Goal: Information Seeking & Learning: Learn about a topic

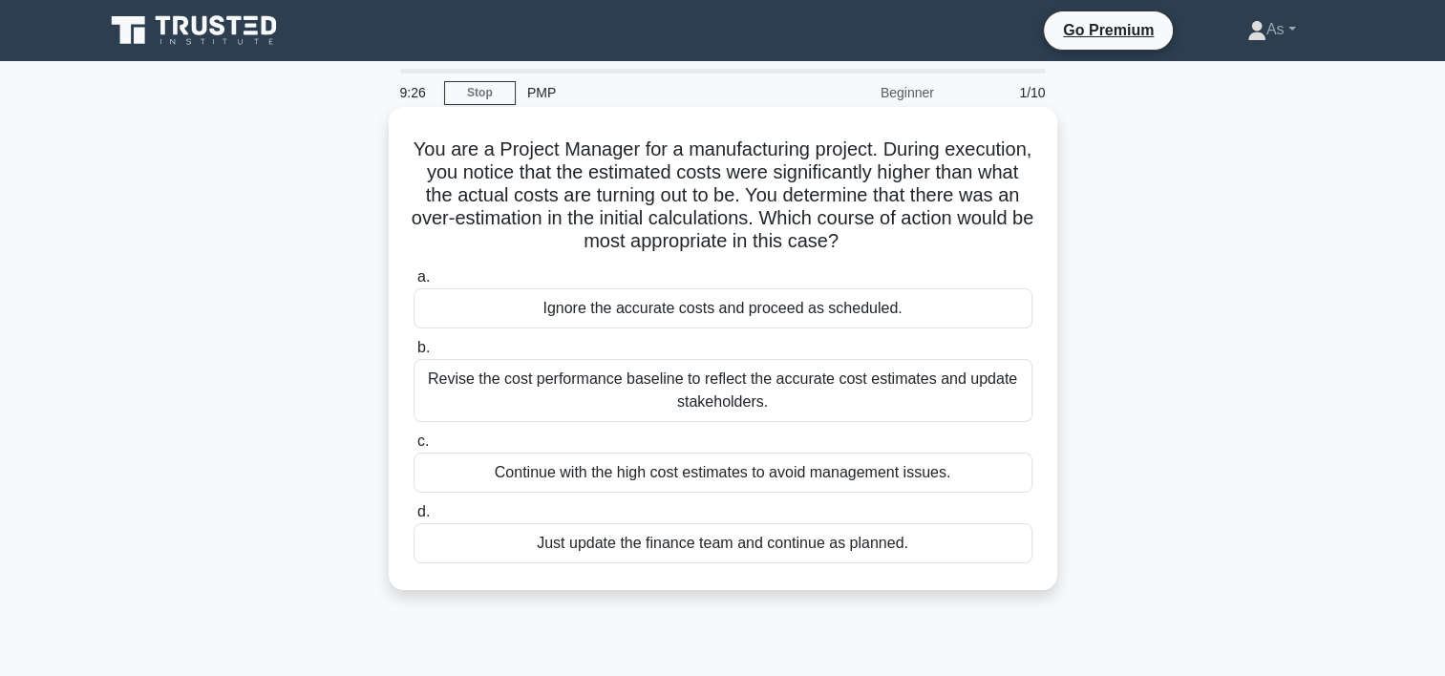
click at [1006, 389] on div "Revise the cost performance baseline to reflect the accurate cost estimates and…" at bounding box center [723, 390] width 619 height 63
click at [414, 354] on input "b. Revise the cost performance baseline to reflect the accurate cost estimates …" at bounding box center [414, 348] width 0 height 12
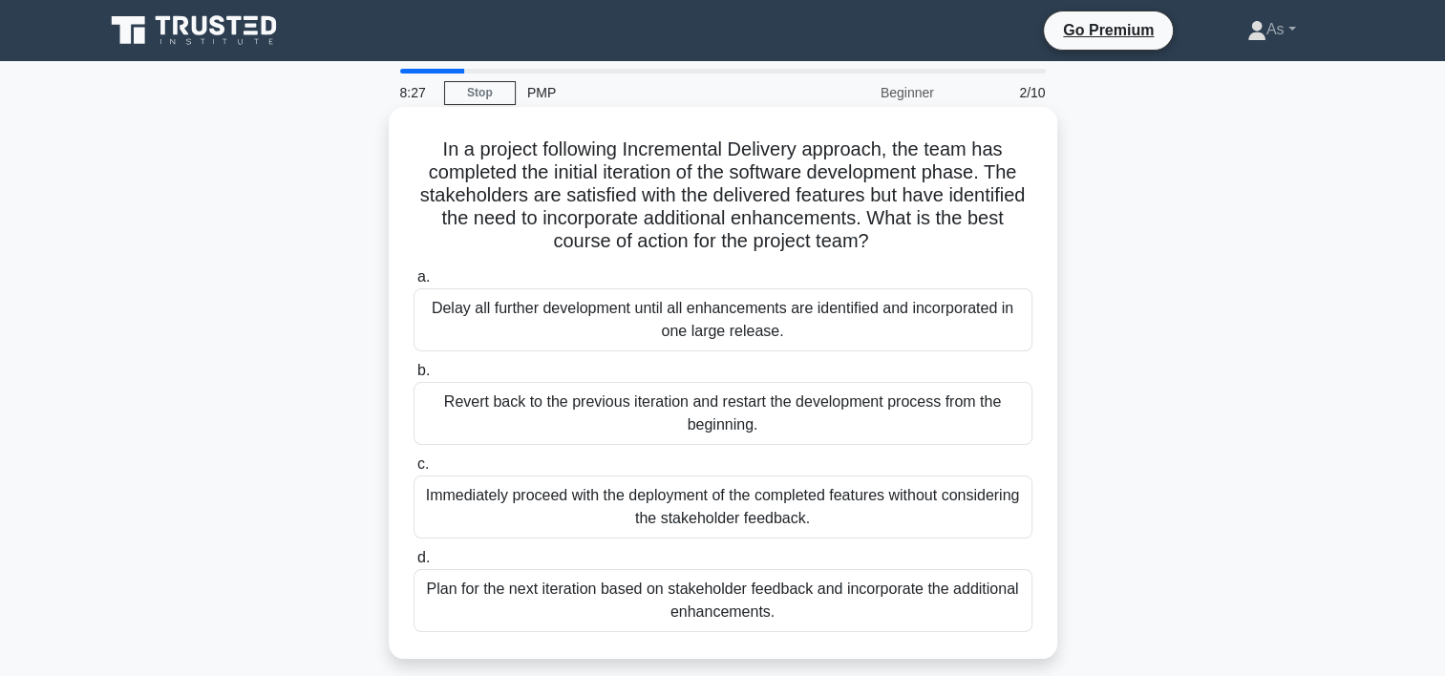
click at [871, 603] on div "Plan for the next iteration based on stakeholder feedback and incorporate the a…" at bounding box center [723, 600] width 619 height 63
click at [414, 564] on input "d. Plan for the next iteration based on stakeholder feedback and incorporate th…" at bounding box center [414, 558] width 0 height 12
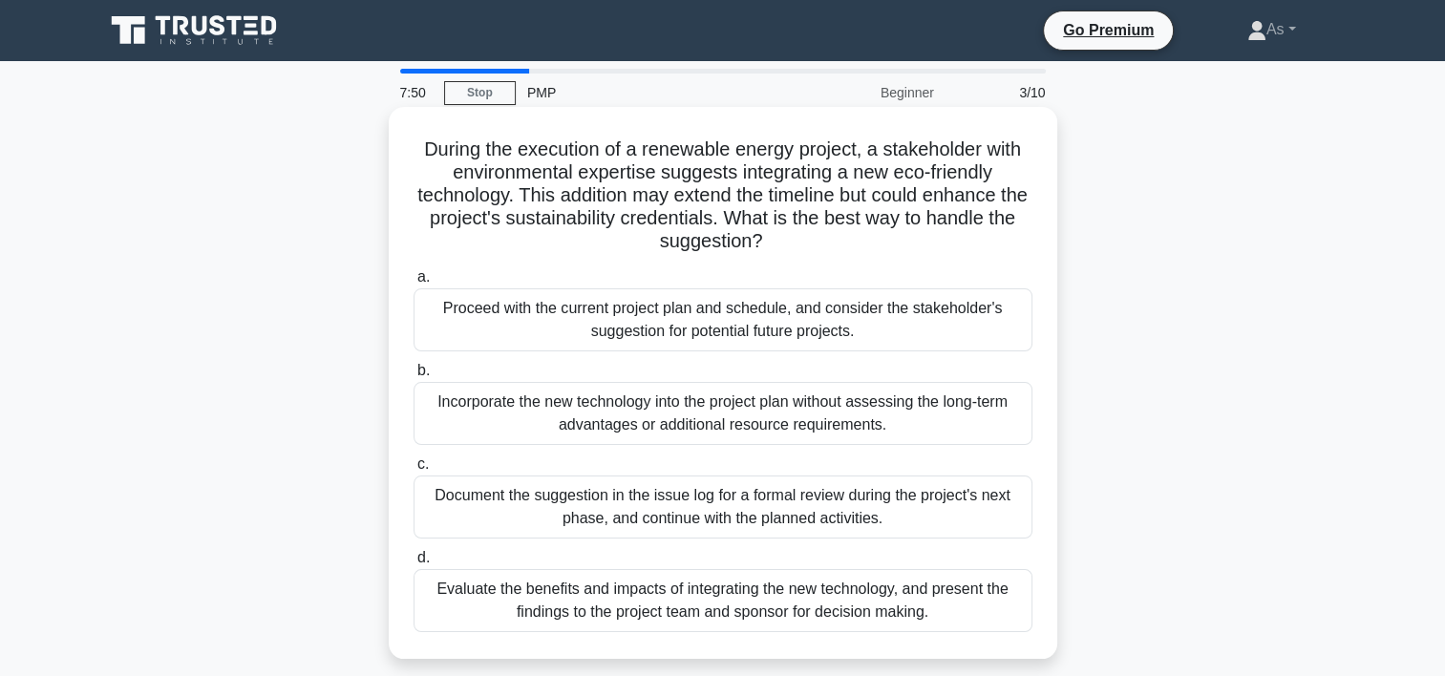
click at [941, 603] on div "Evaluate the benefits and impacts of integrating the new technology, and presen…" at bounding box center [723, 600] width 619 height 63
click at [414, 564] on input "d. Evaluate the benefits and impacts of integrating the new technology, and pre…" at bounding box center [414, 558] width 0 height 12
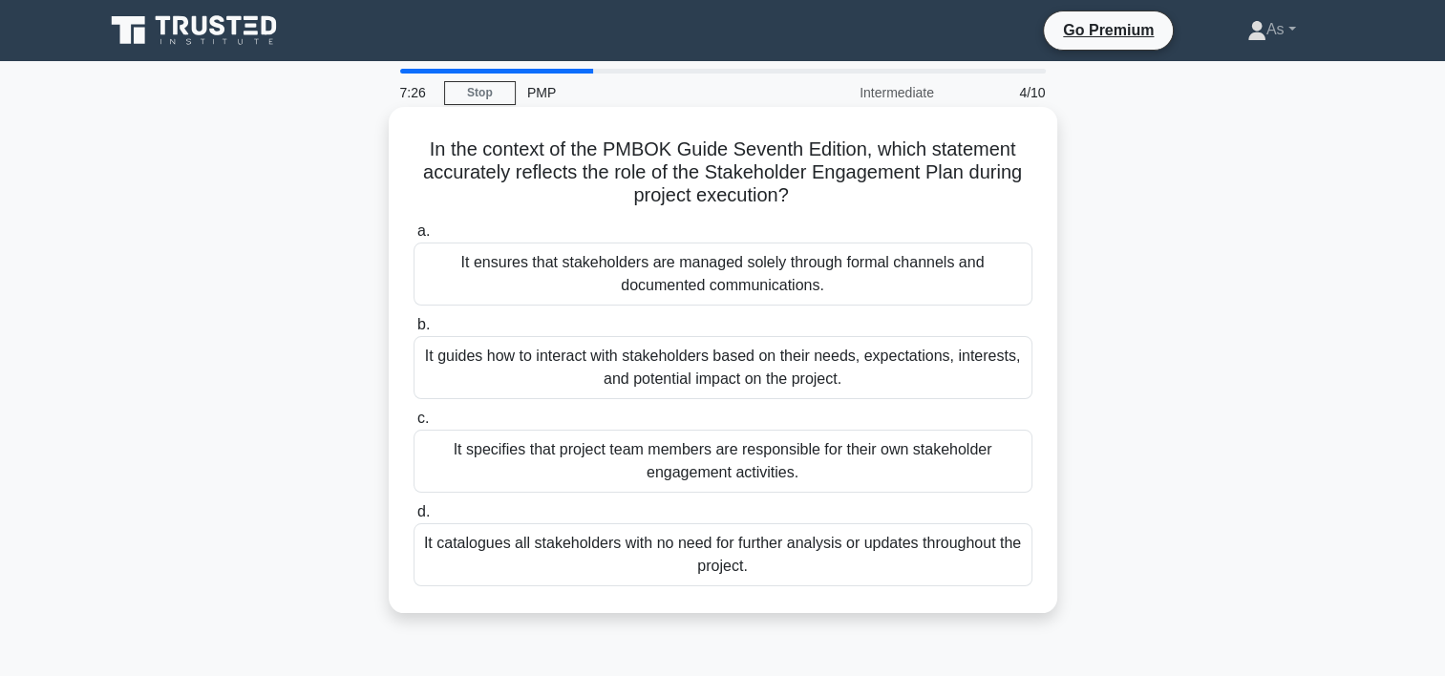
click at [839, 358] on div "It guides how to interact with stakeholders based on their needs, expectations,…" at bounding box center [723, 367] width 619 height 63
click at [414, 331] on input "b. It guides how to interact with stakeholders based on their needs, expectatio…" at bounding box center [414, 325] width 0 height 12
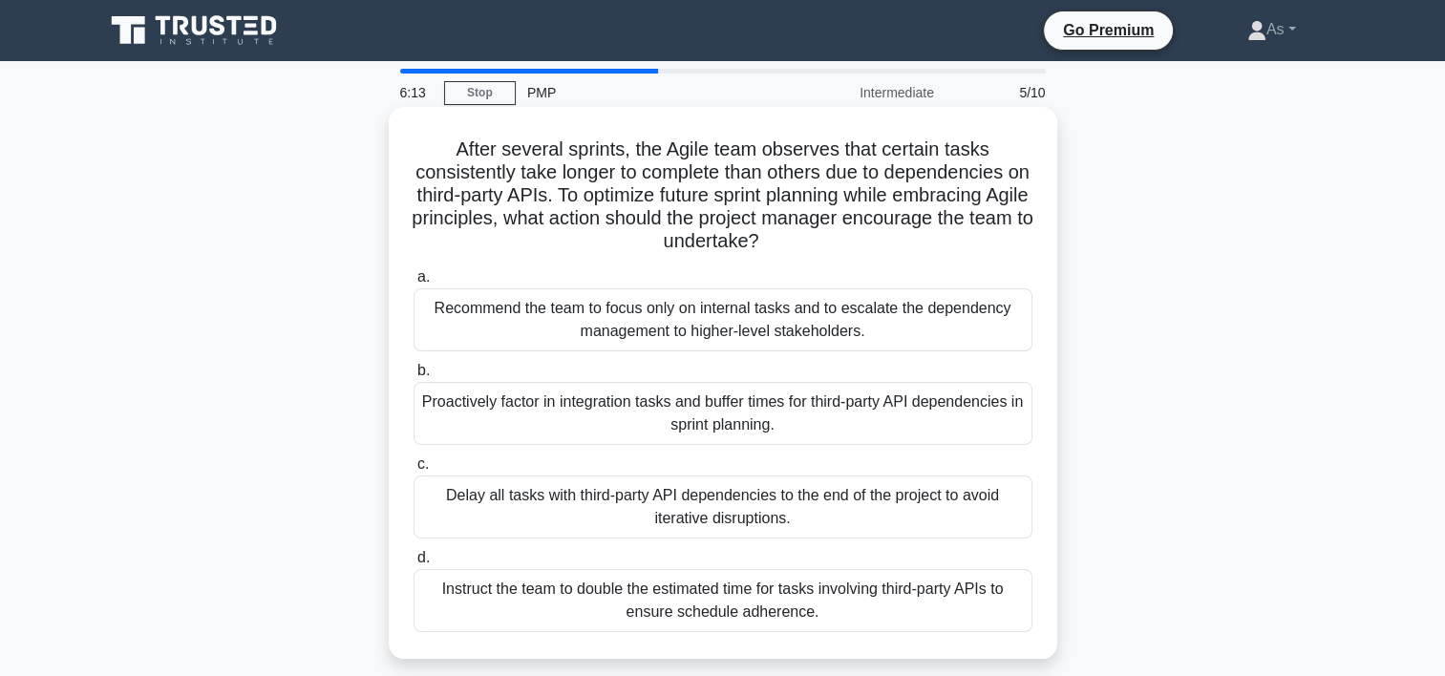
click at [832, 410] on div "Proactively factor in integration tasks and buffer times for third-party API de…" at bounding box center [723, 413] width 619 height 63
click at [414, 377] on input "b. Proactively factor in integration tasks and buffer times for third-party API…" at bounding box center [414, 371] width 0 height 12
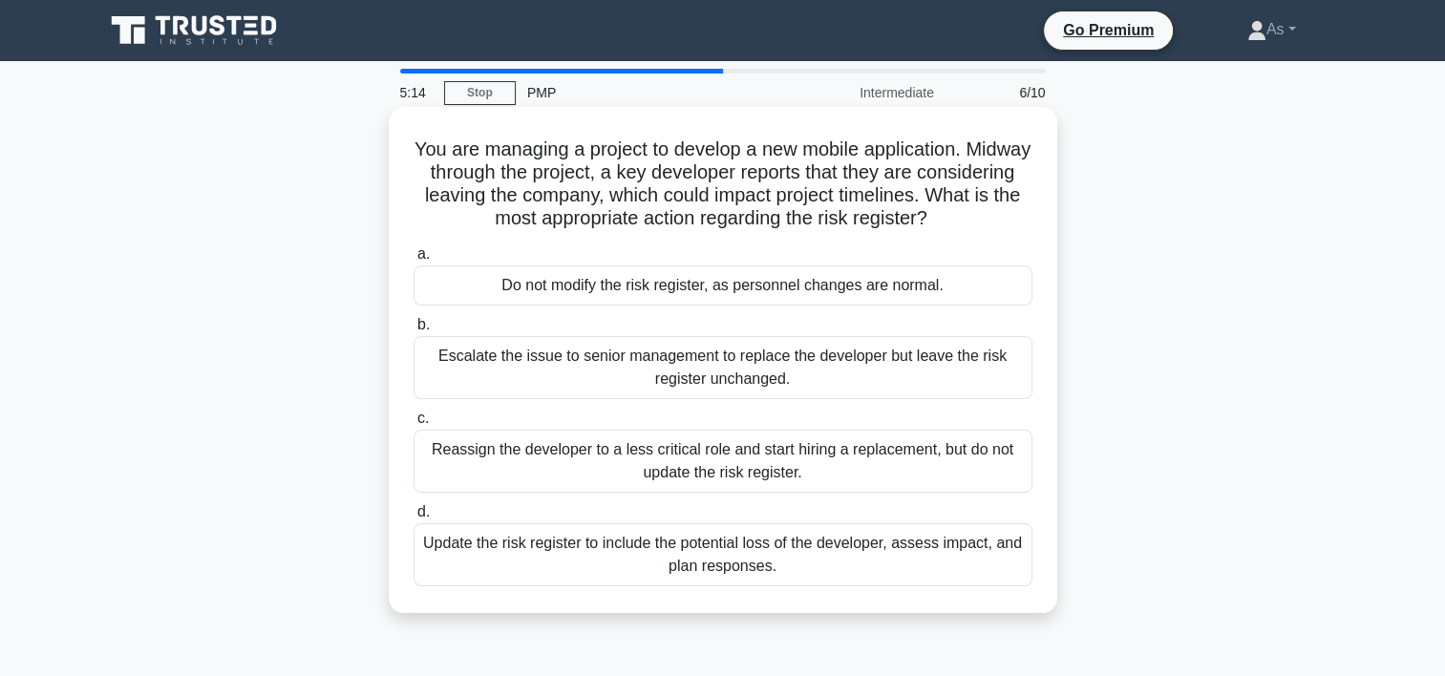
click at [872, 563] on div "Update the risk register to include the potential loss of the developer, assess…" at bounding box center [723, 554] width 619 height 63
click at [414, 519] on input "d. Update the risk register to include the potential loss of the developer, ass…" at bounding box center [414, 512] width 0 height 12
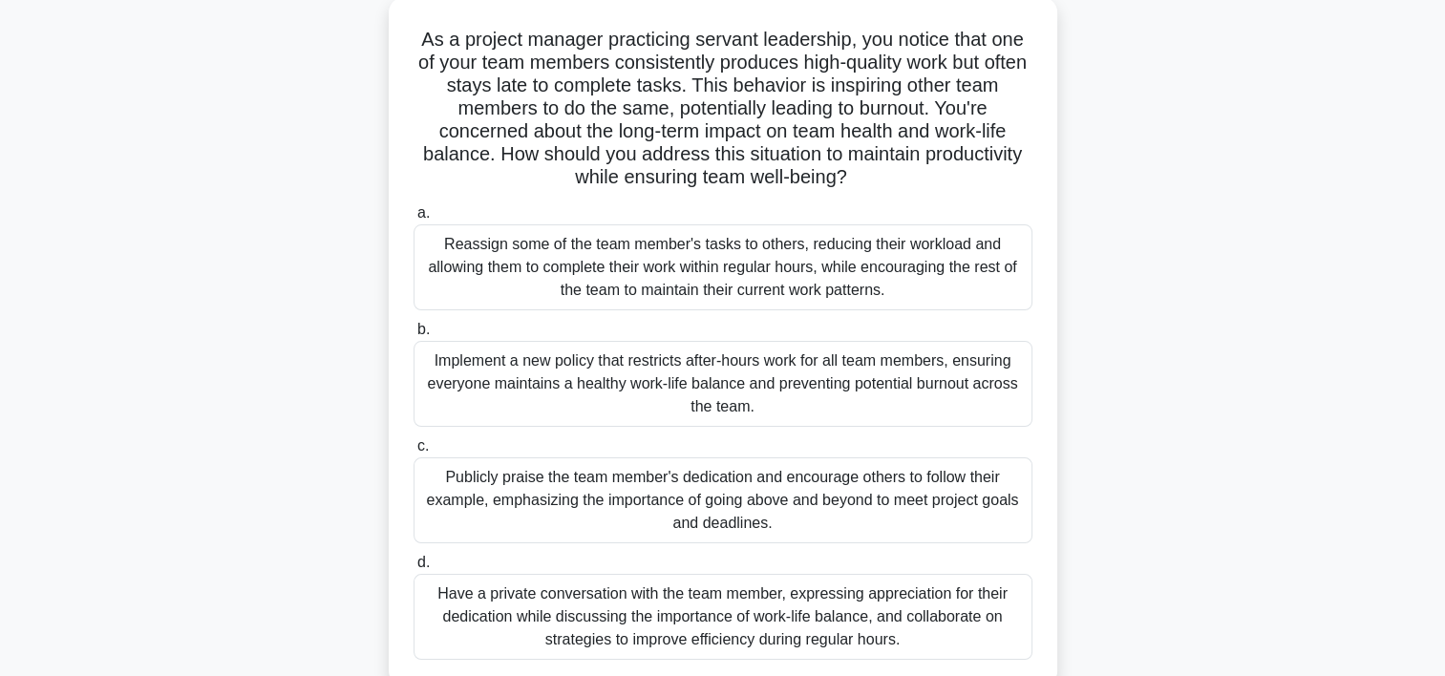
scroll to position [153, 0]
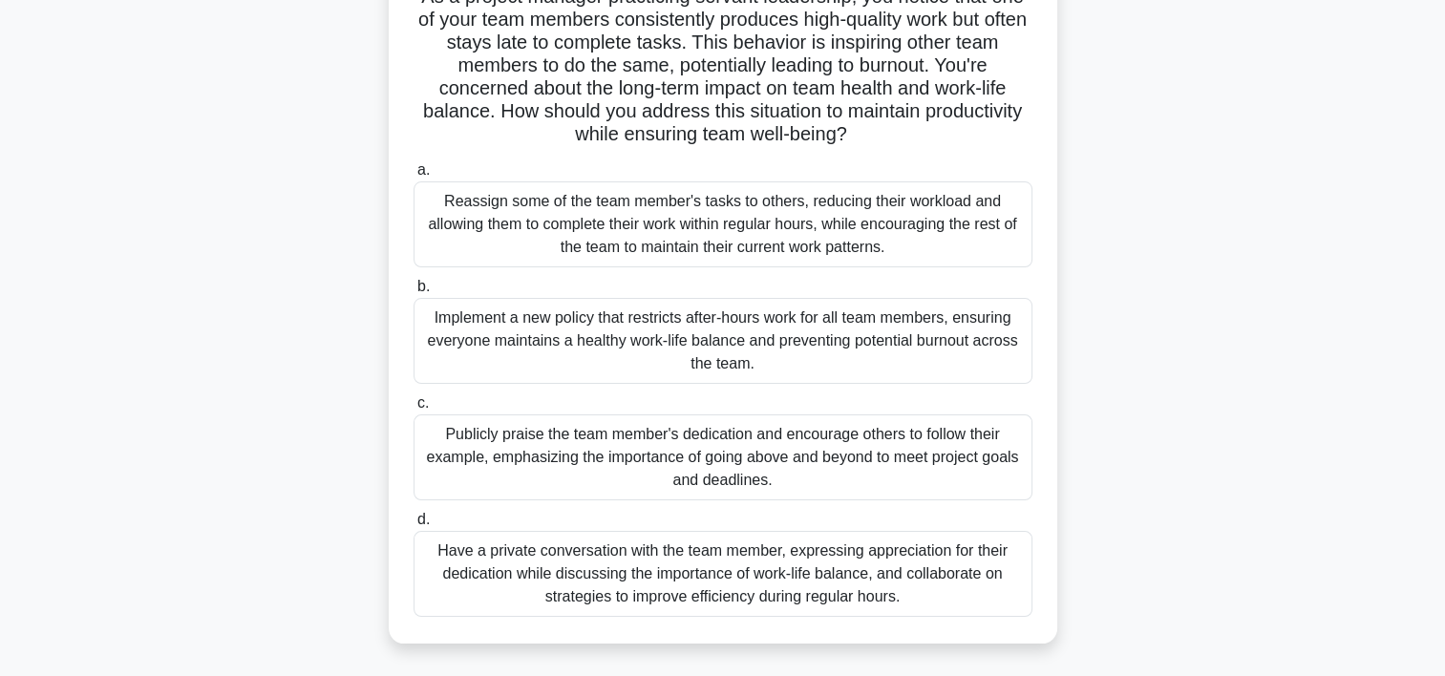
click at [840, 561] on div "Have a private conversation with the team member, expressing appreciation for t…" at bounding box center [723, 574] width 619 height 86
click at [414, 526] on input "d. Have a private conversation with the team member, expressing appreciation fo…" at bounding box center [414, 520] width 0 height 12
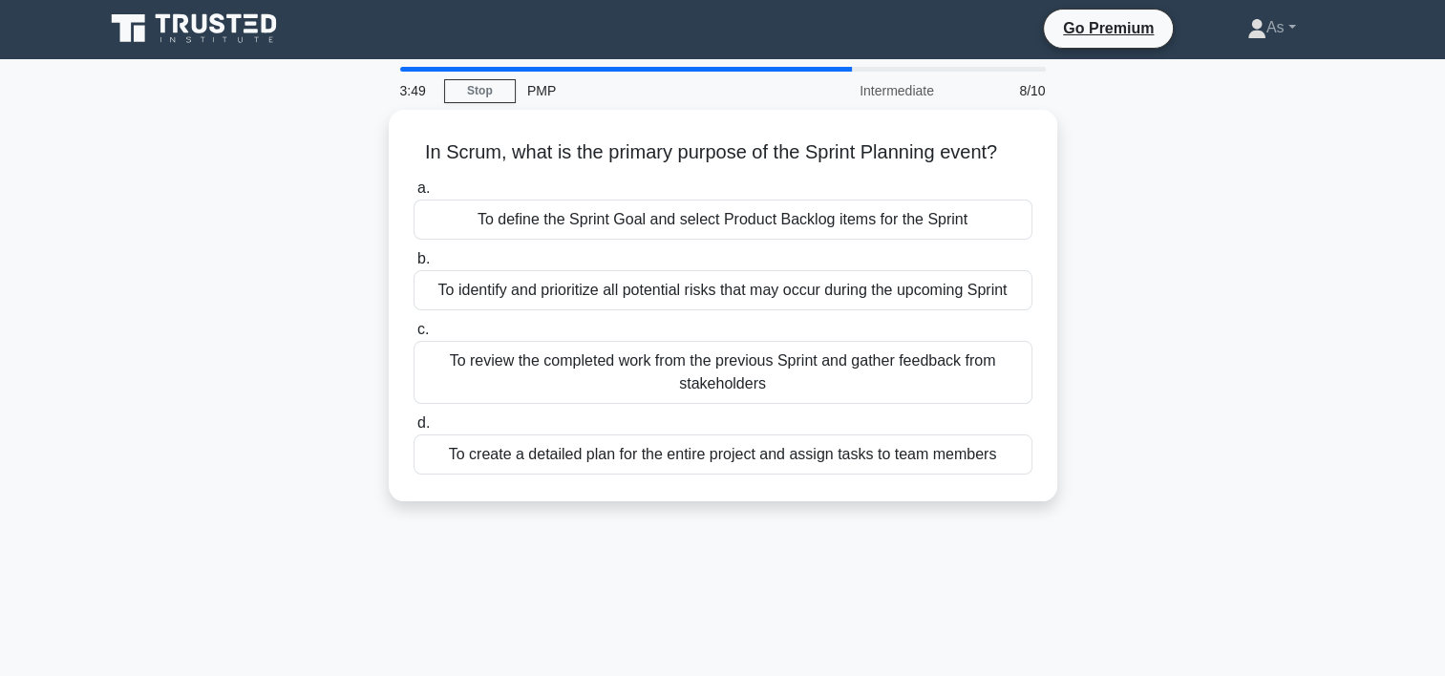
scroll to position [0, 0]
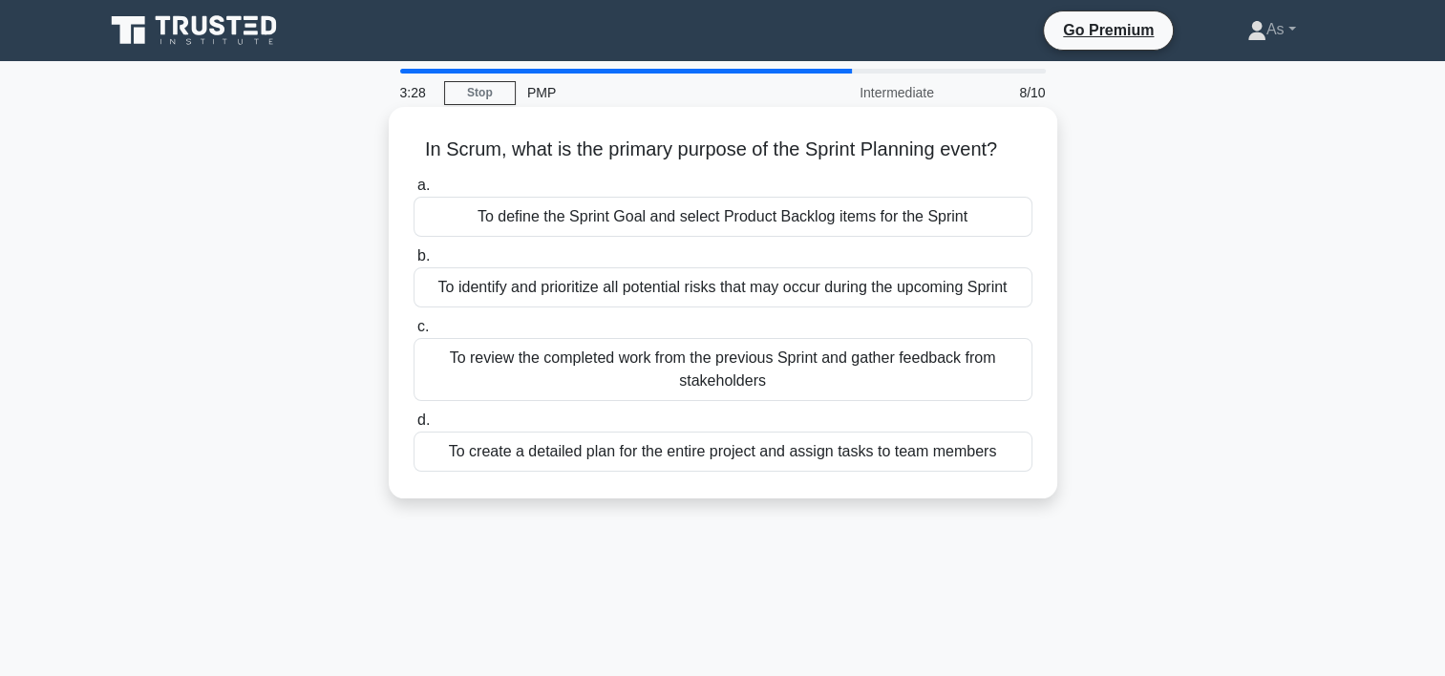
click at [904, 217] on div "To define the Sprint Goal and select Product Backlog items for the Sprint" at bounding box center [723, 217] width 619 height 40
click at [414, 192] on input "a. To define the Sprint Goal and select Product Backlog items for the Sprint" at bounding box center [414, 186] width 0 height 12
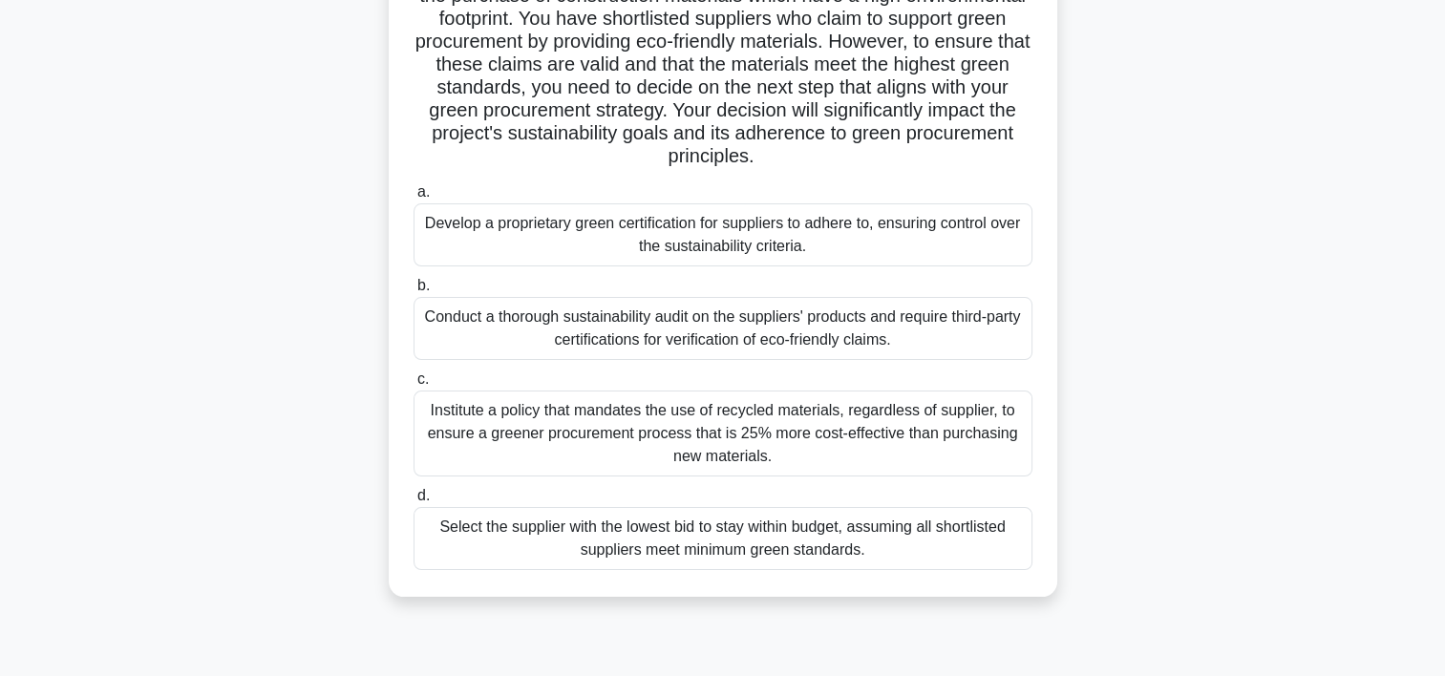
scroll to position [229, 0]
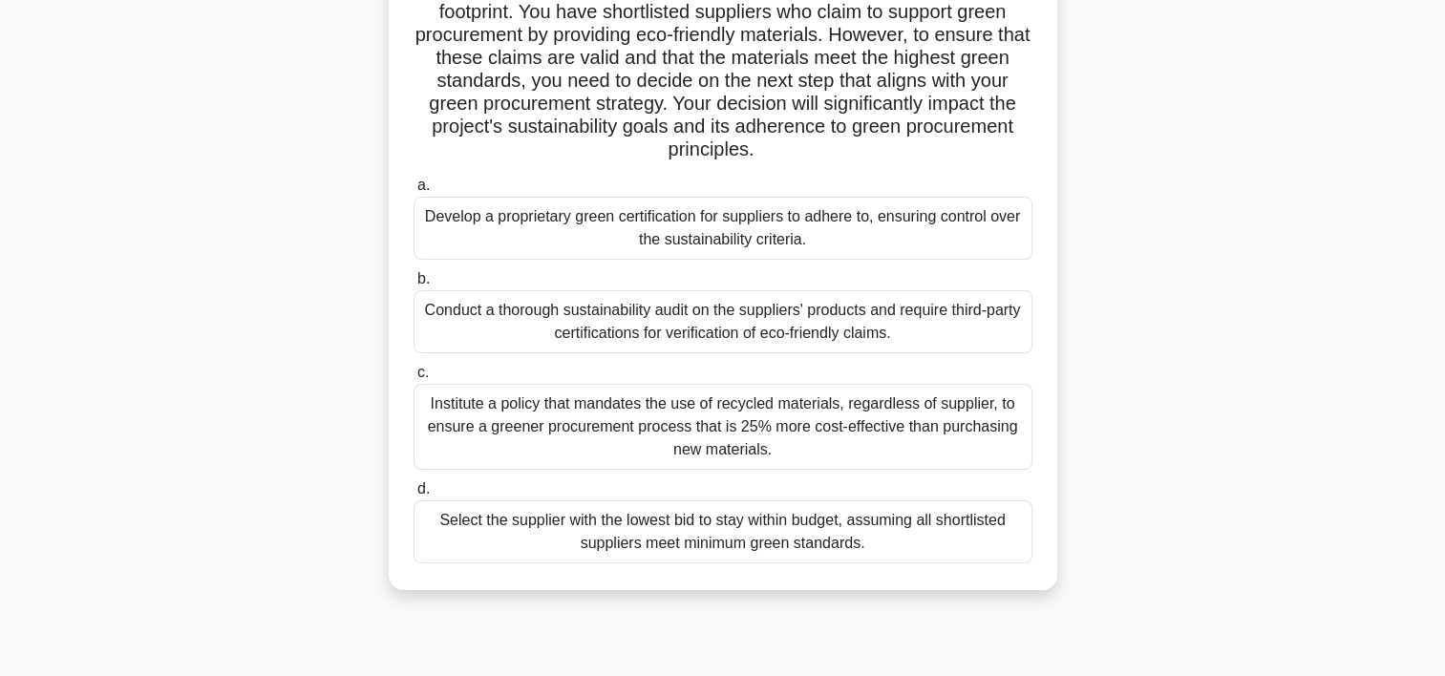
click at [917, 331] on div "Conduct a thorough sustainability audit on the suppliers' products and require …" at bounding box center [723, 321] width 619 height 63
click at [414, 286] on input "b. Conduct a thorough sustainability audit on the suppliers' products and requi…" at bounding box center [414, 279] width 0 height 12
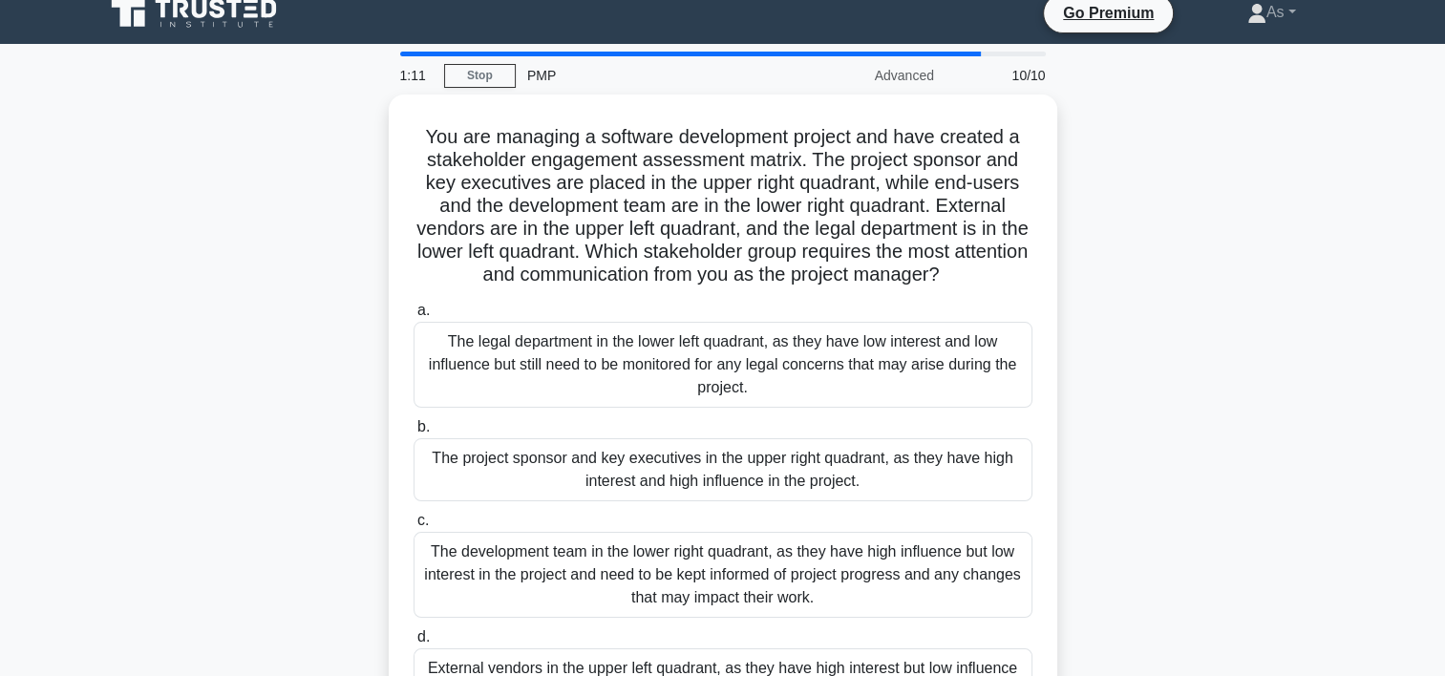
scroll to position [0, 0]
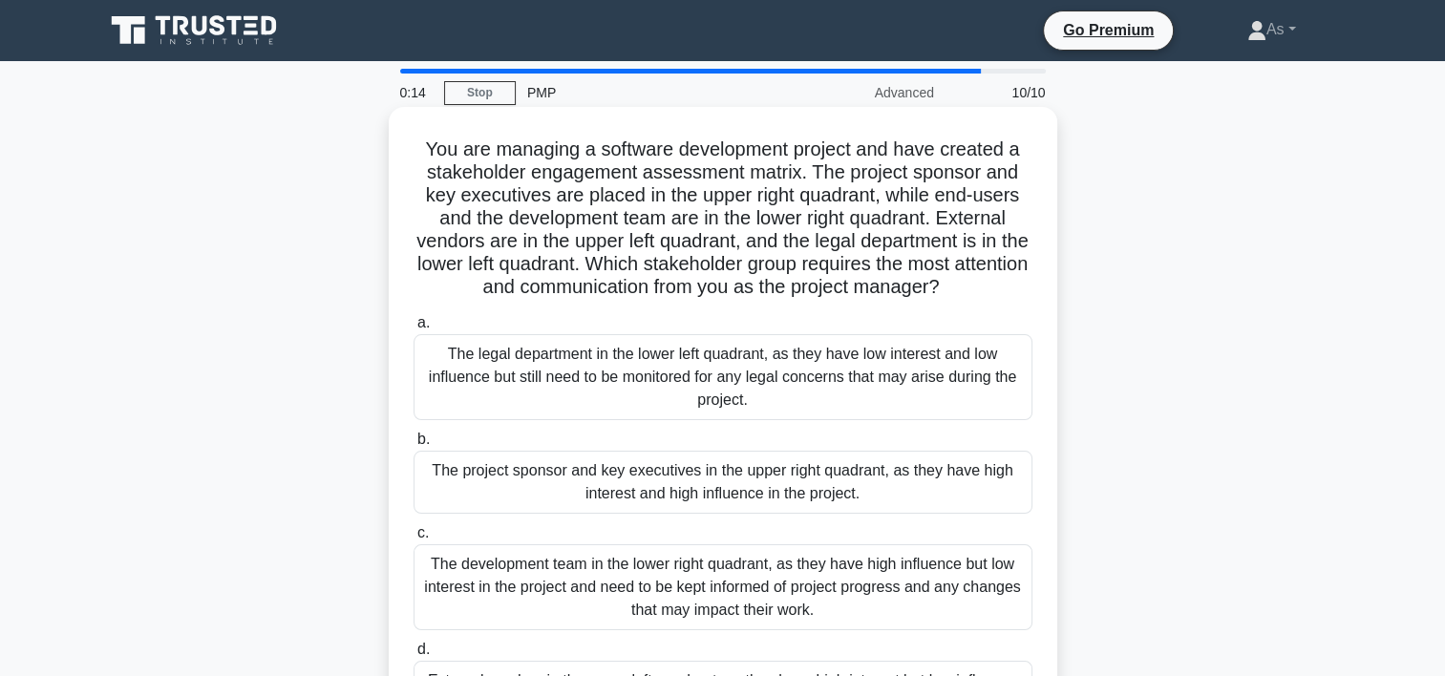
click at [922, 496] on div "The project sponsor and key executives in the upper right quadrant, as they hav…" at bounding box center [723, 482] width 619 height 63
click at [414, 446] on input "b. The project sponsor and key executives in the upper right quadrant, as they …" at bounding box center [414, 440] width 0 height 12
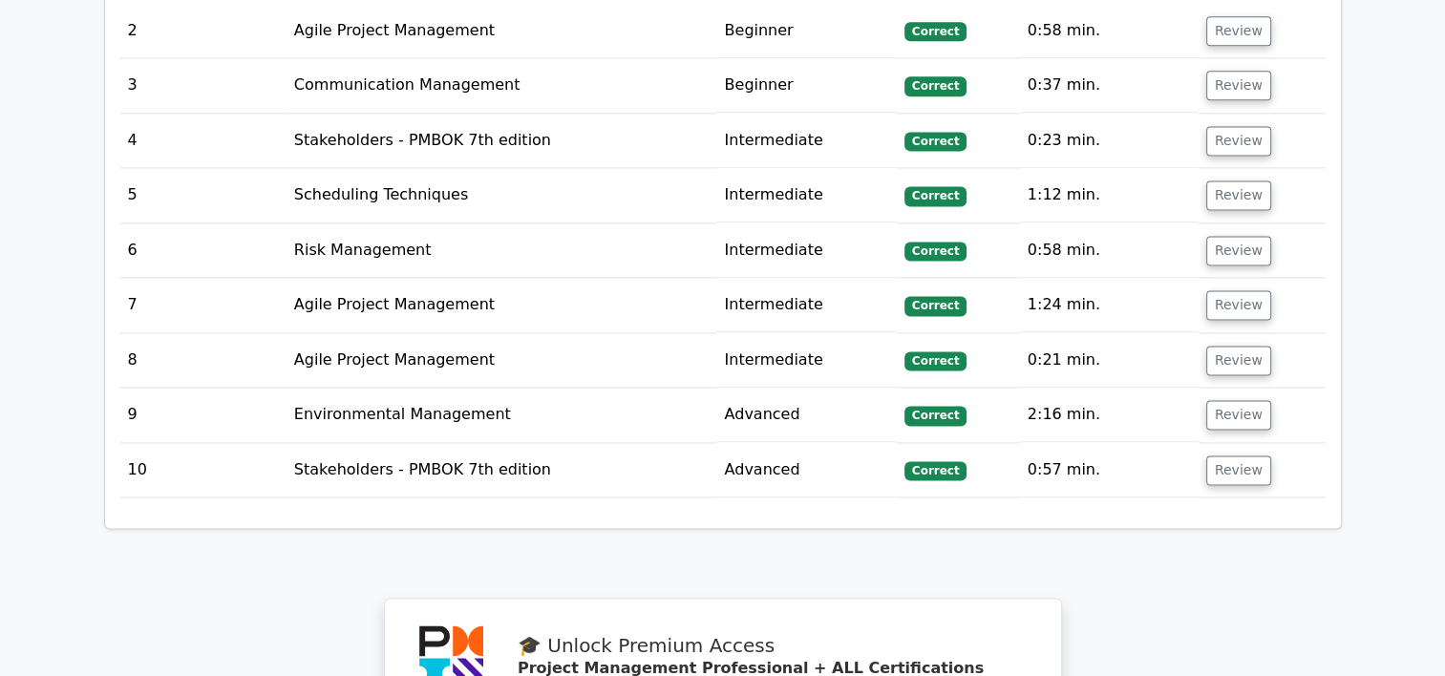
scroll to position [2632, 0]
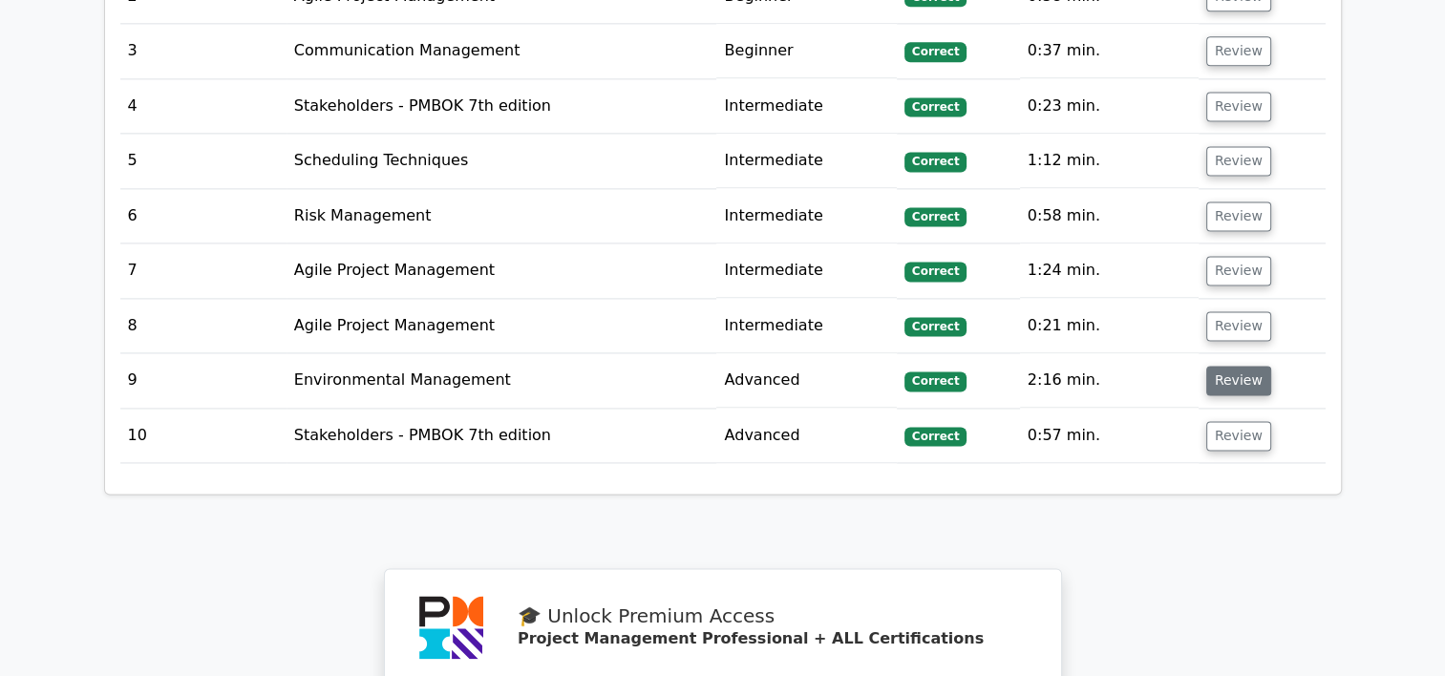
click at [1229, 366] on button "Review" at bounding box center [1238, 381] width 65 height 30
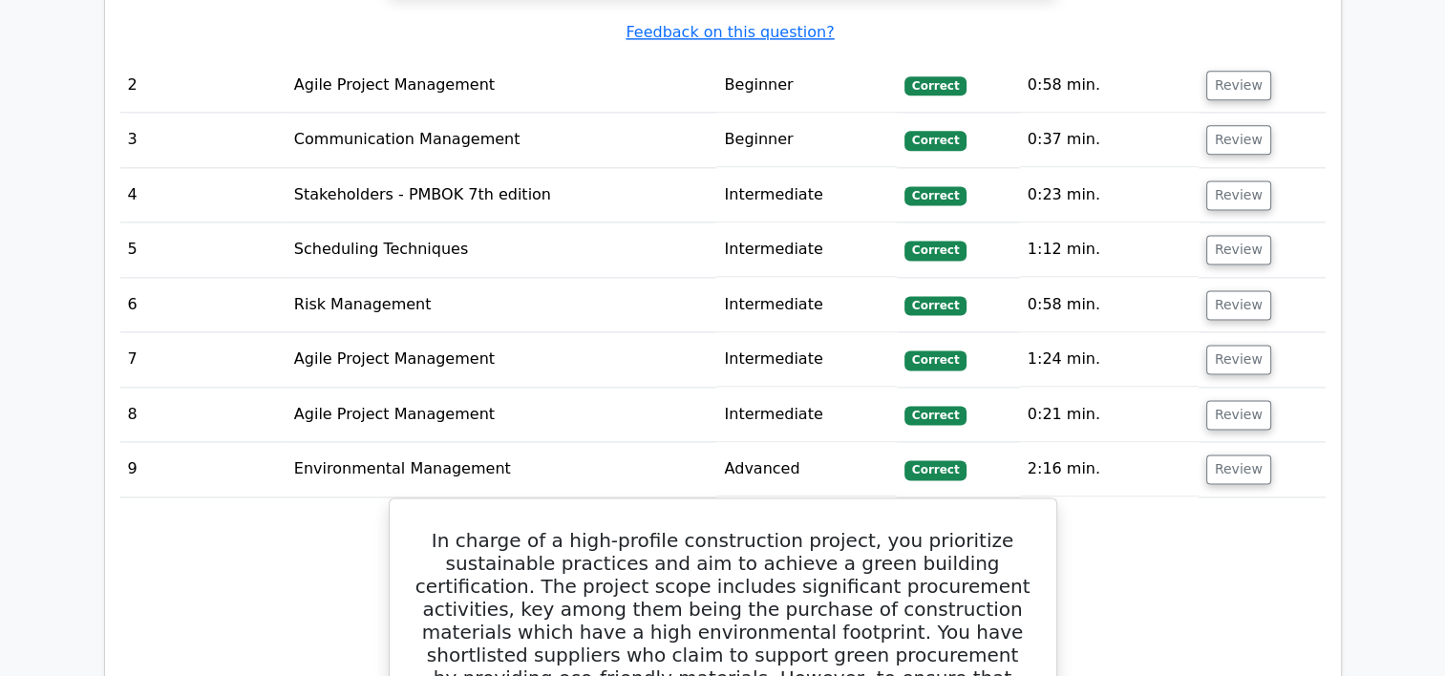
scroll to position [2541, 0]
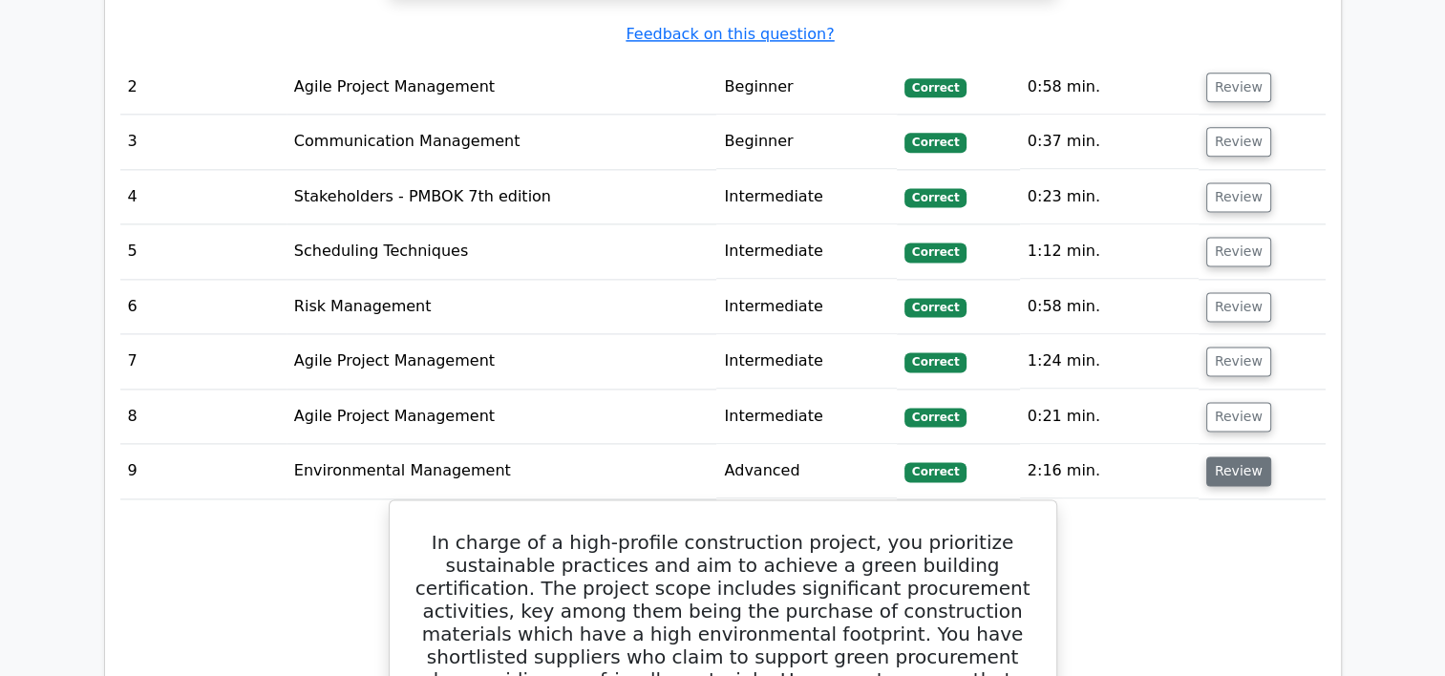
click at [1250, 457] on button "Review" at bounding box center [1238, 472] width 65 height 30
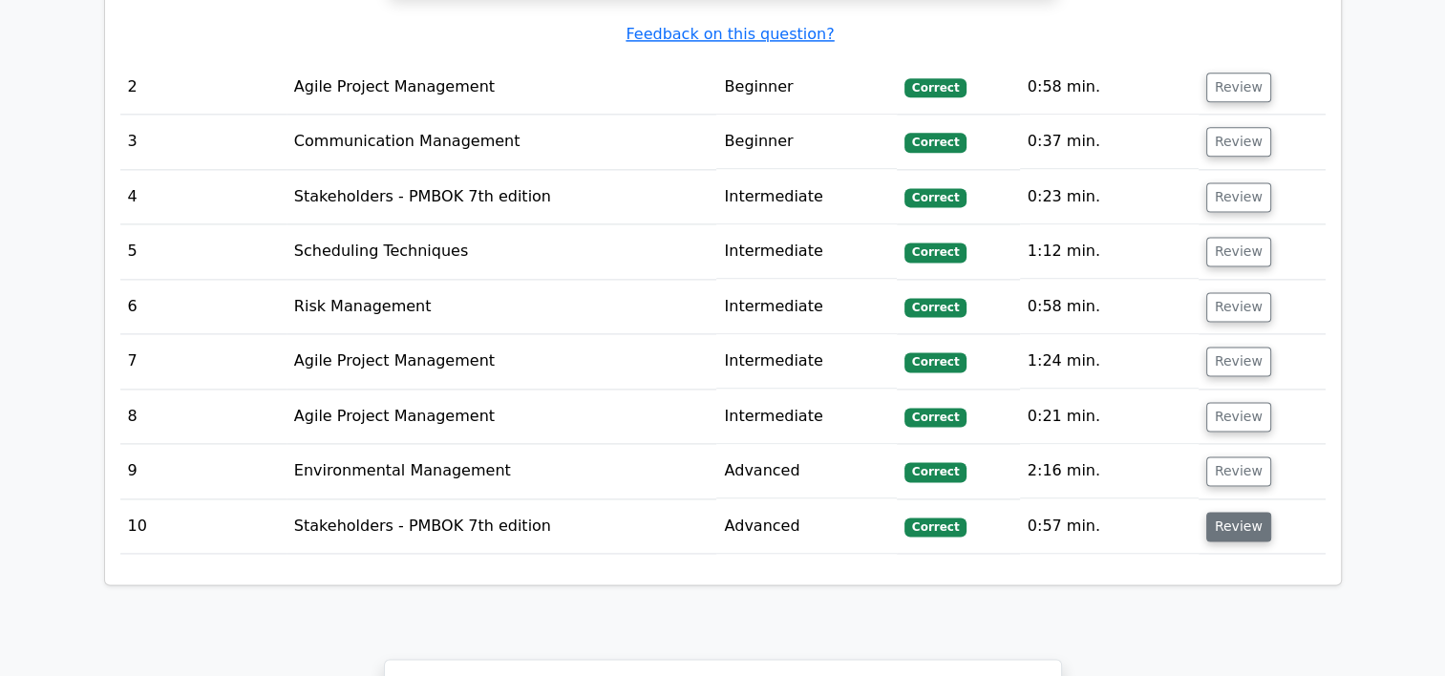
click at [1210, 512] on button "Review" at bounding box center [1238, 527] width 65 height 30
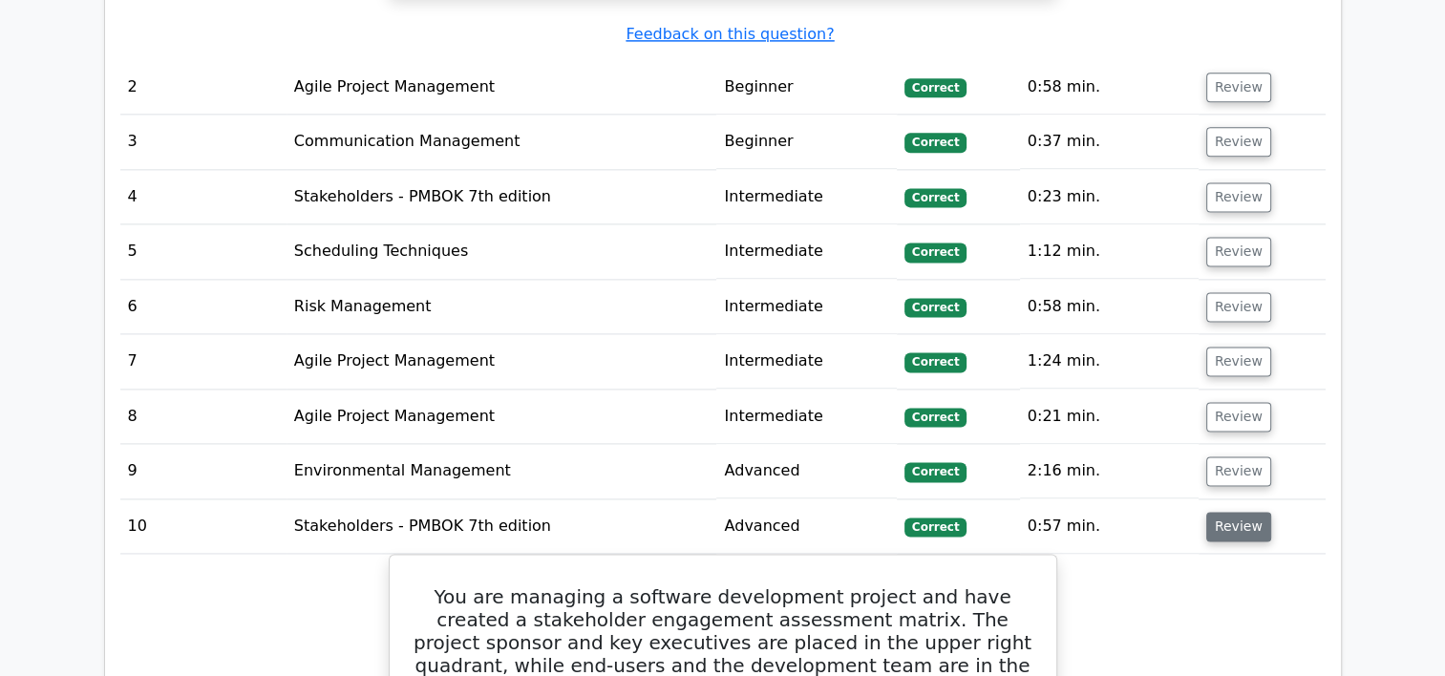
click at [1210, 512] on button "Review" at bounding box center [1238, 527] width 65 height 30
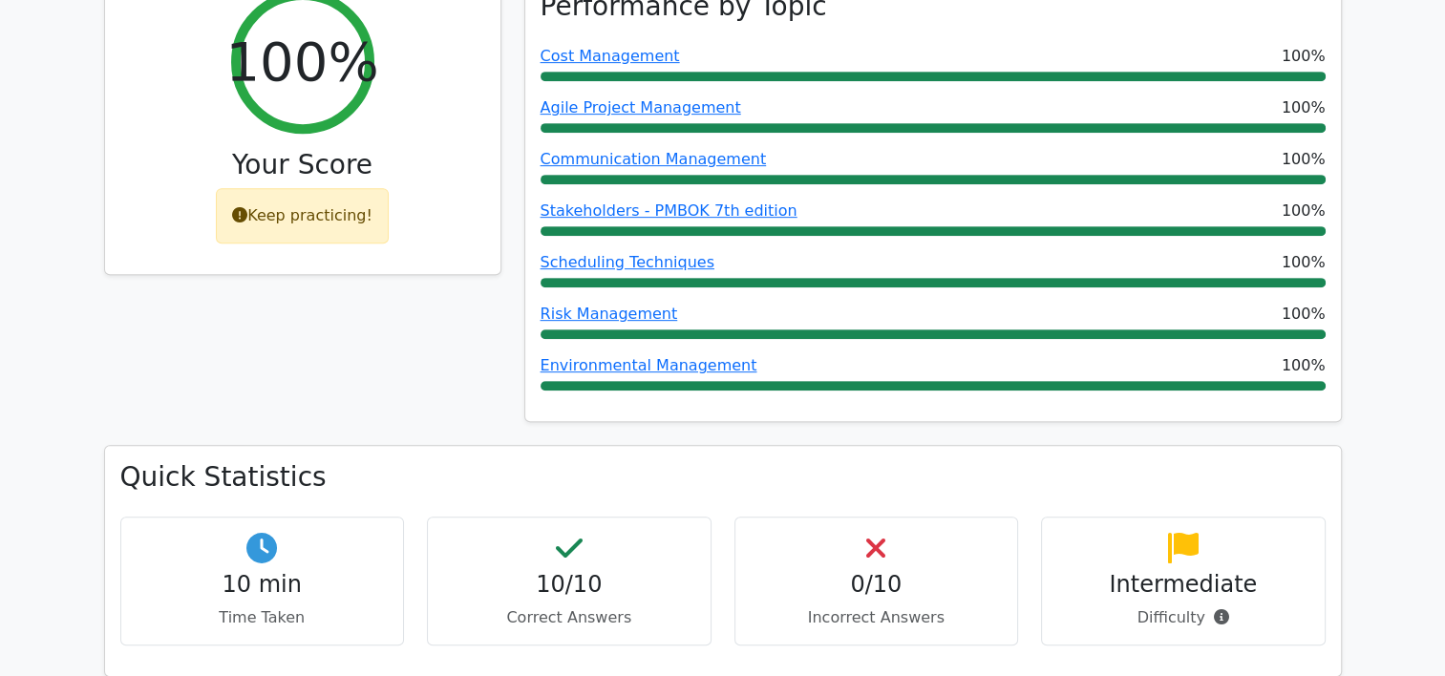
scroll to position [0, 0]
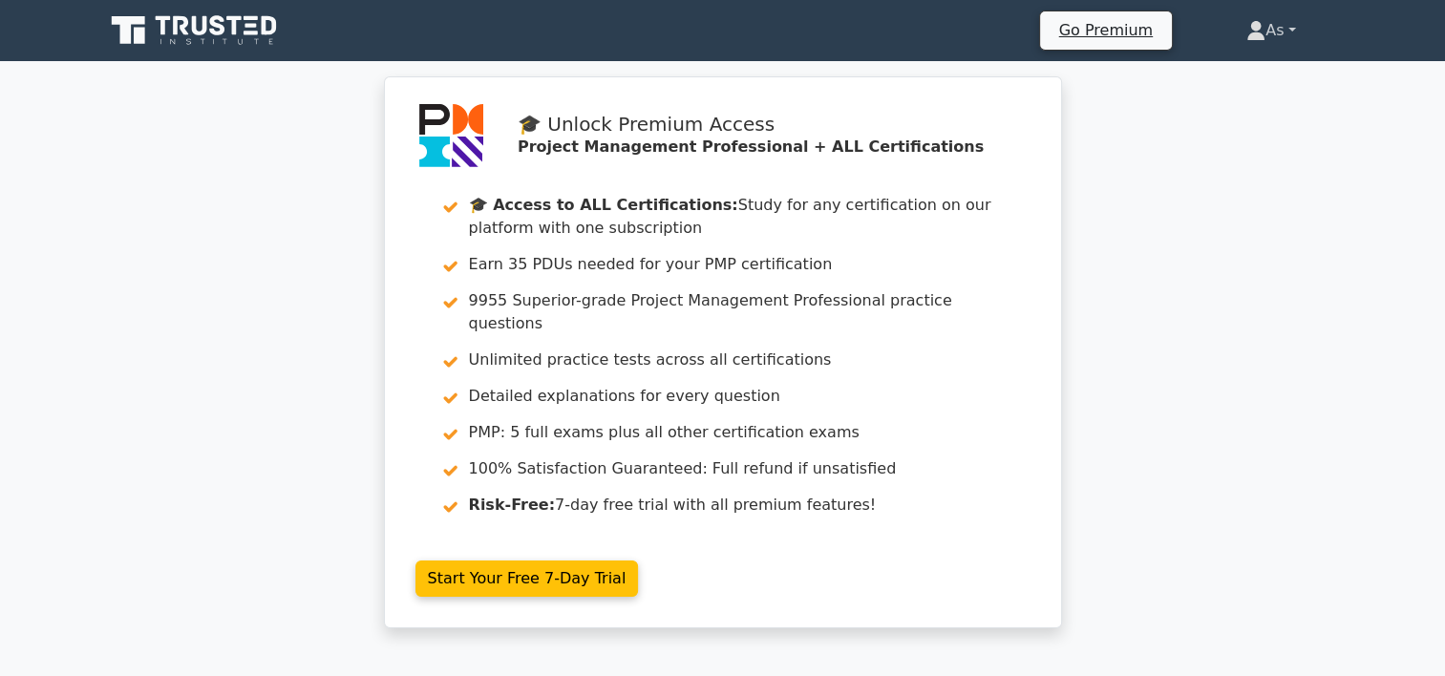
click at [1280, 19] on link "As" at bounding box center [1271, 30] width 140 height 38
click at [1281, 34] on link "As" at bounding box center [1271, 30] width 140 height 38
click at [1286, 26] on link "As" at bounding box center [1271, 30] width 140 height 38
click at [1278, 27] on link "As" at bounding box center [1271, 30] width 140 height 38
click at [1259, 223] on div "🎓 Unlock Premium Access Project Management Professional + ALL Certifications 🎓 …" at bounding box center [722, 363] width 1445 height 575
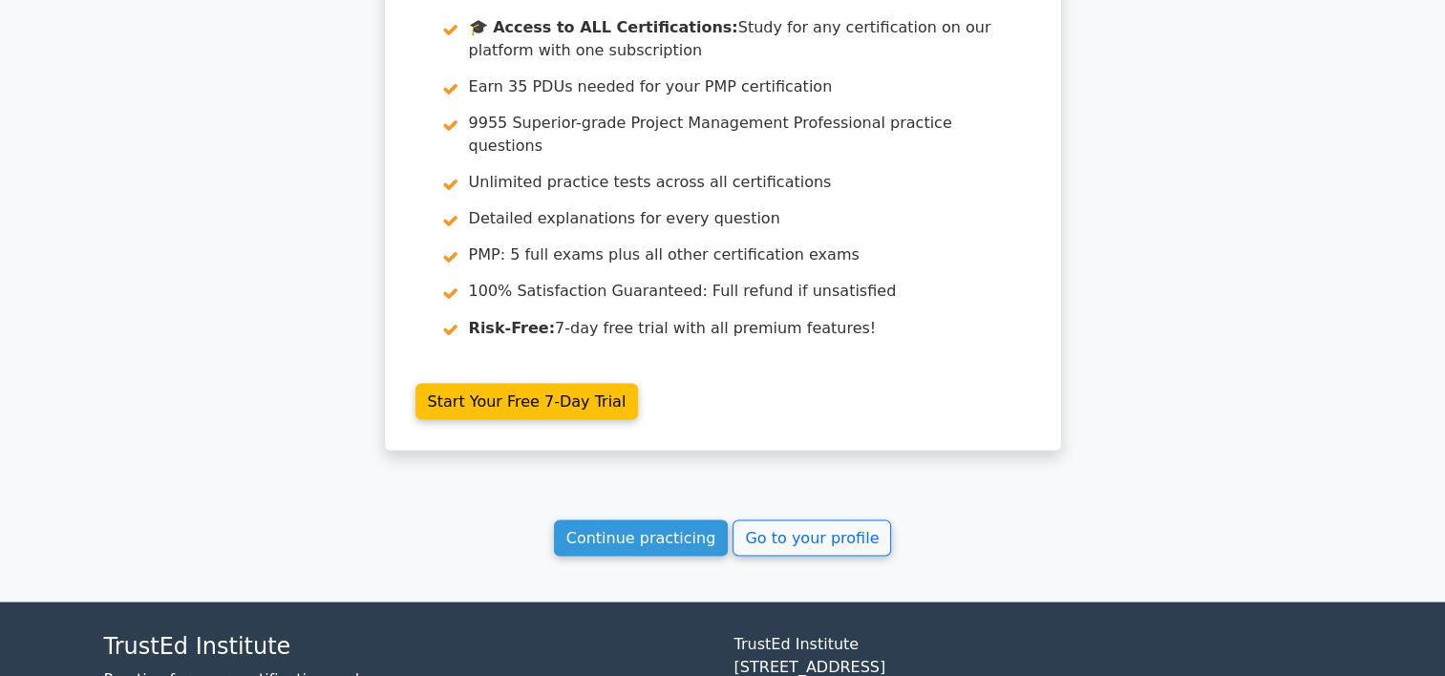
scroll to position [3371, 0]
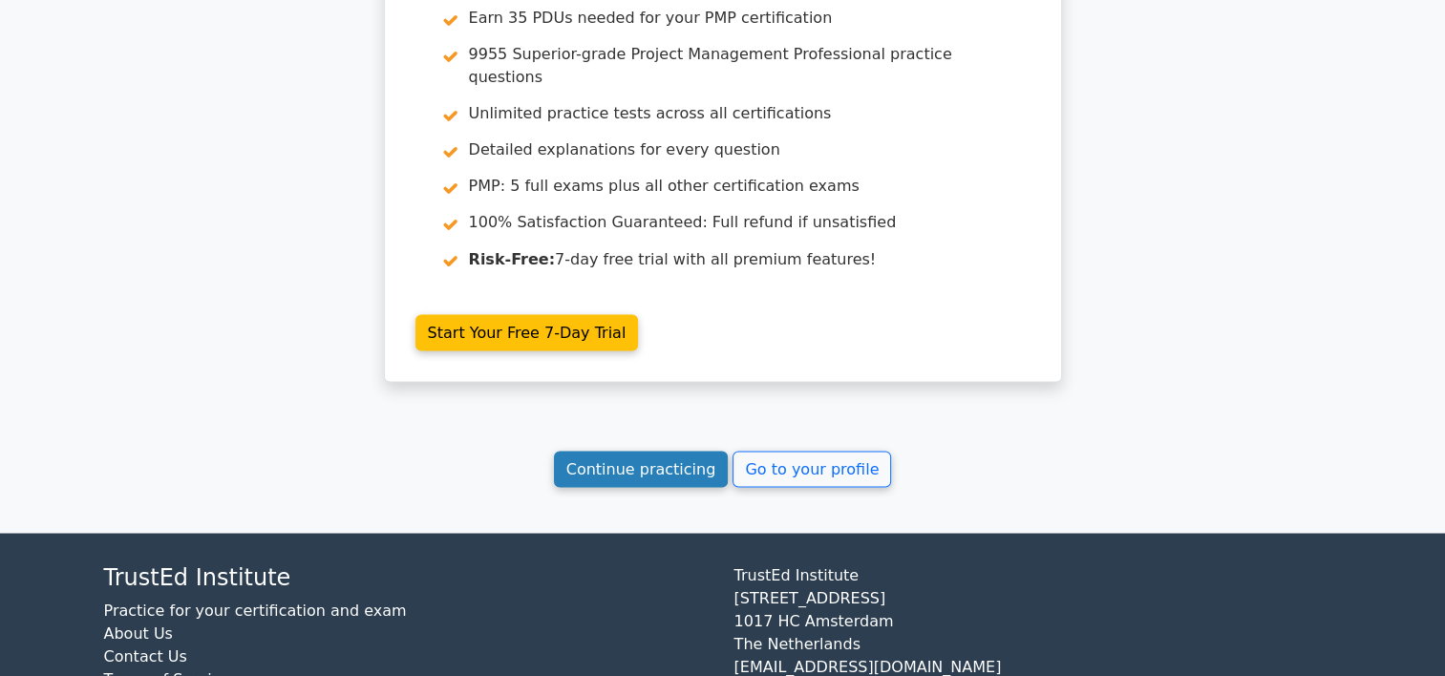
click at [651, 451] on link "Continue practicing" at bounding box center [641, 469] width 175 height 36
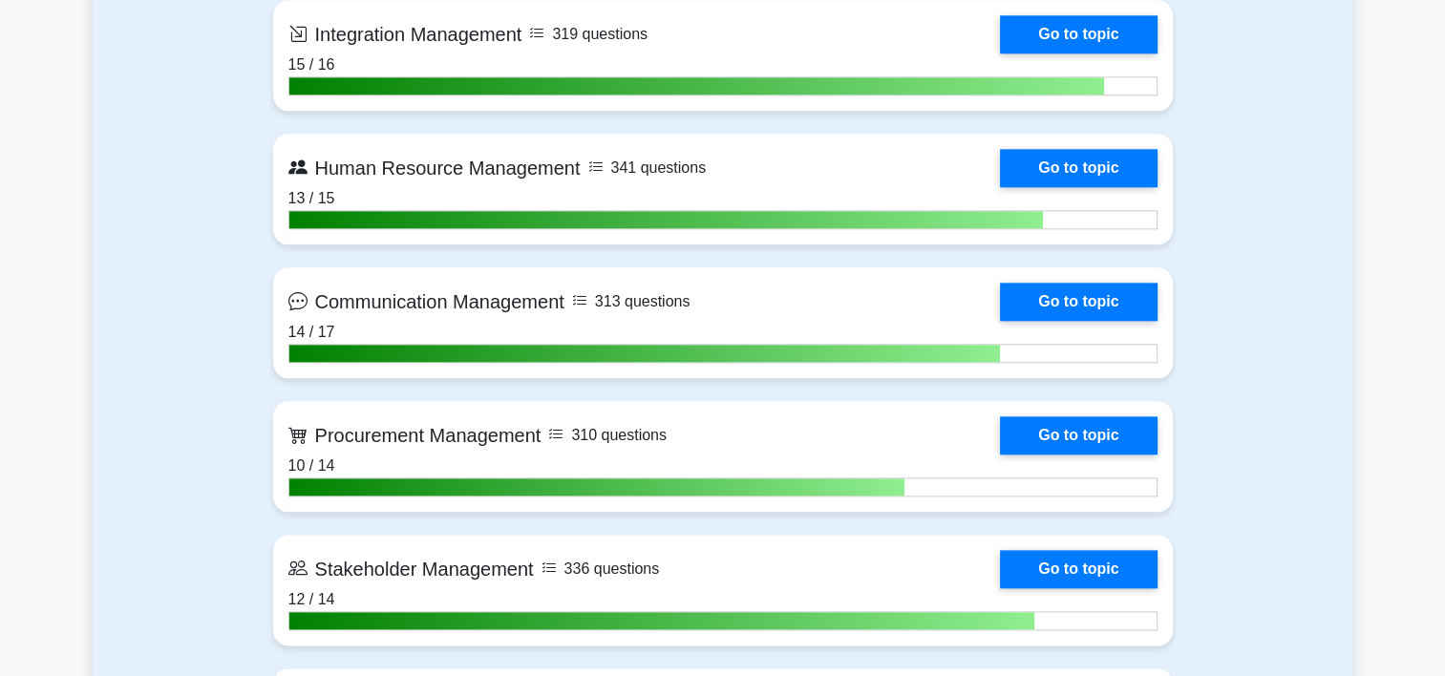
scroll to position [2198, 0]
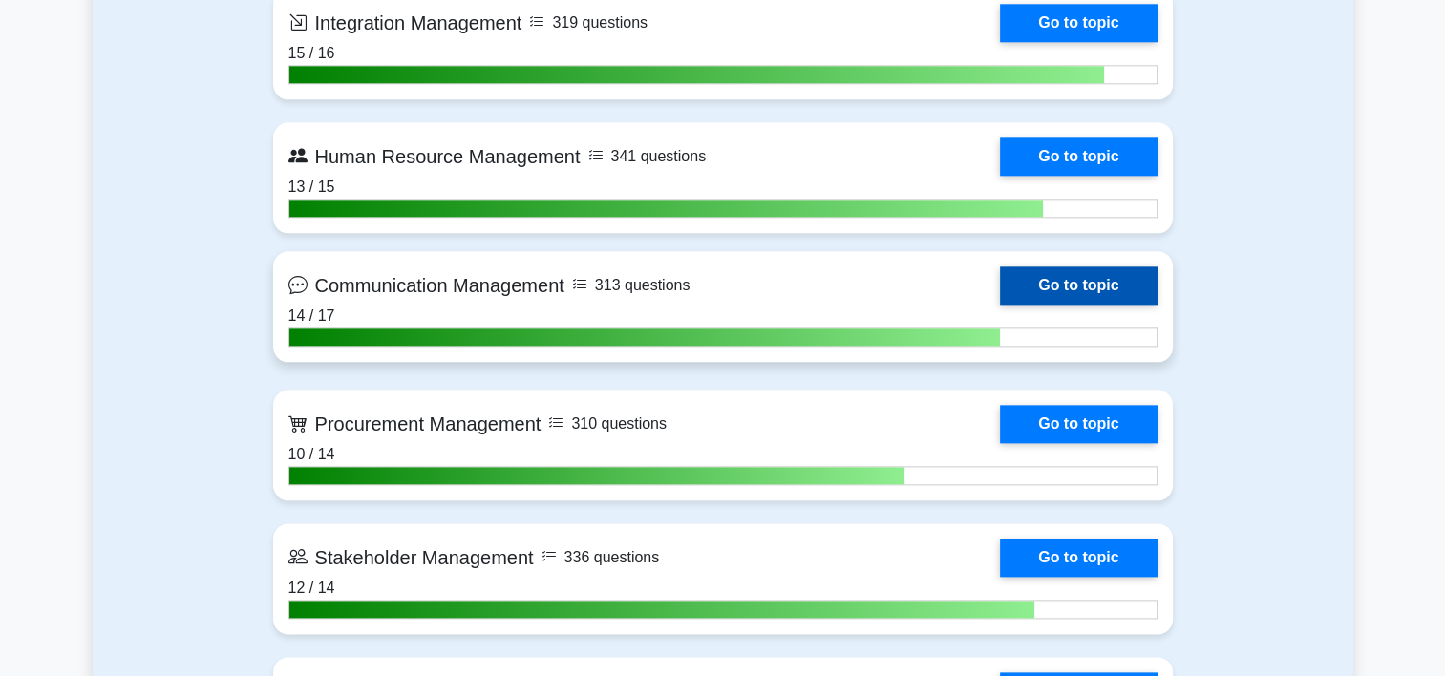
click at [1000, 267] on link "Go to topic" at bounding box center [1078, 285] width 157 height 38
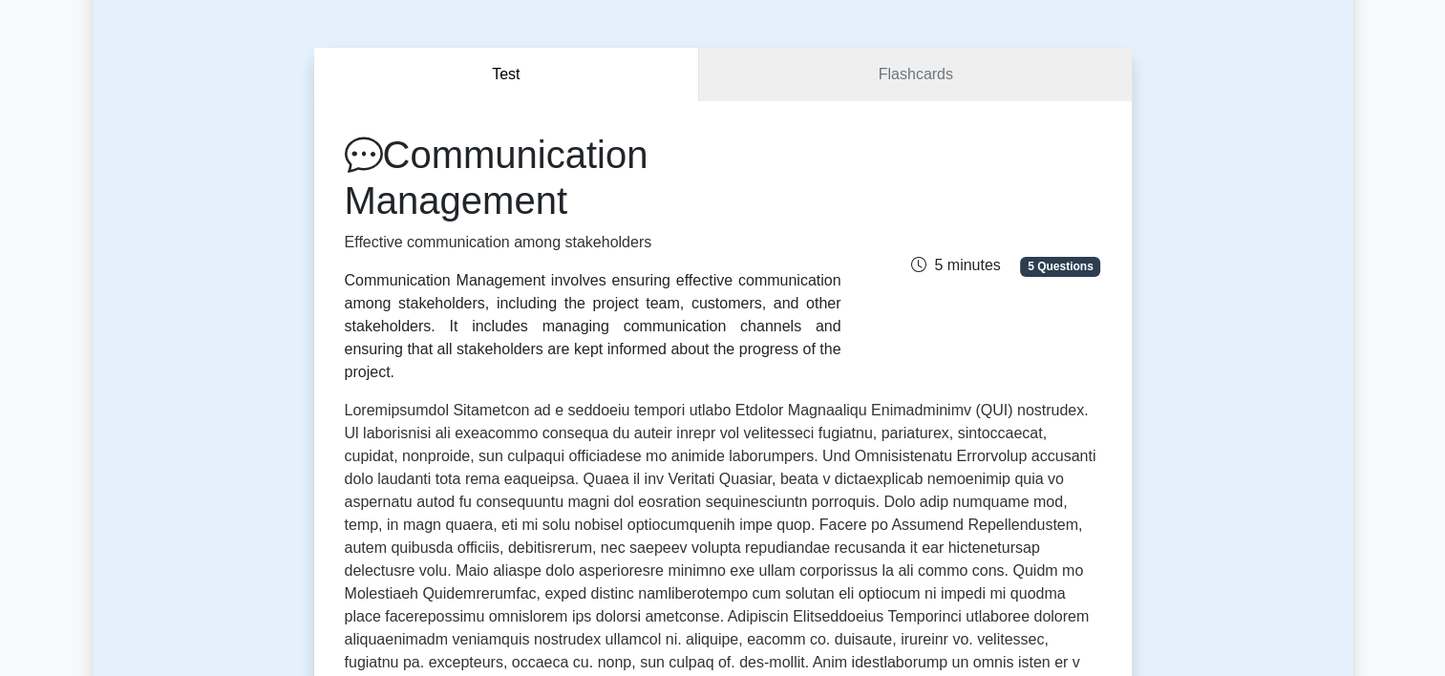
scroll to position [135, 0]
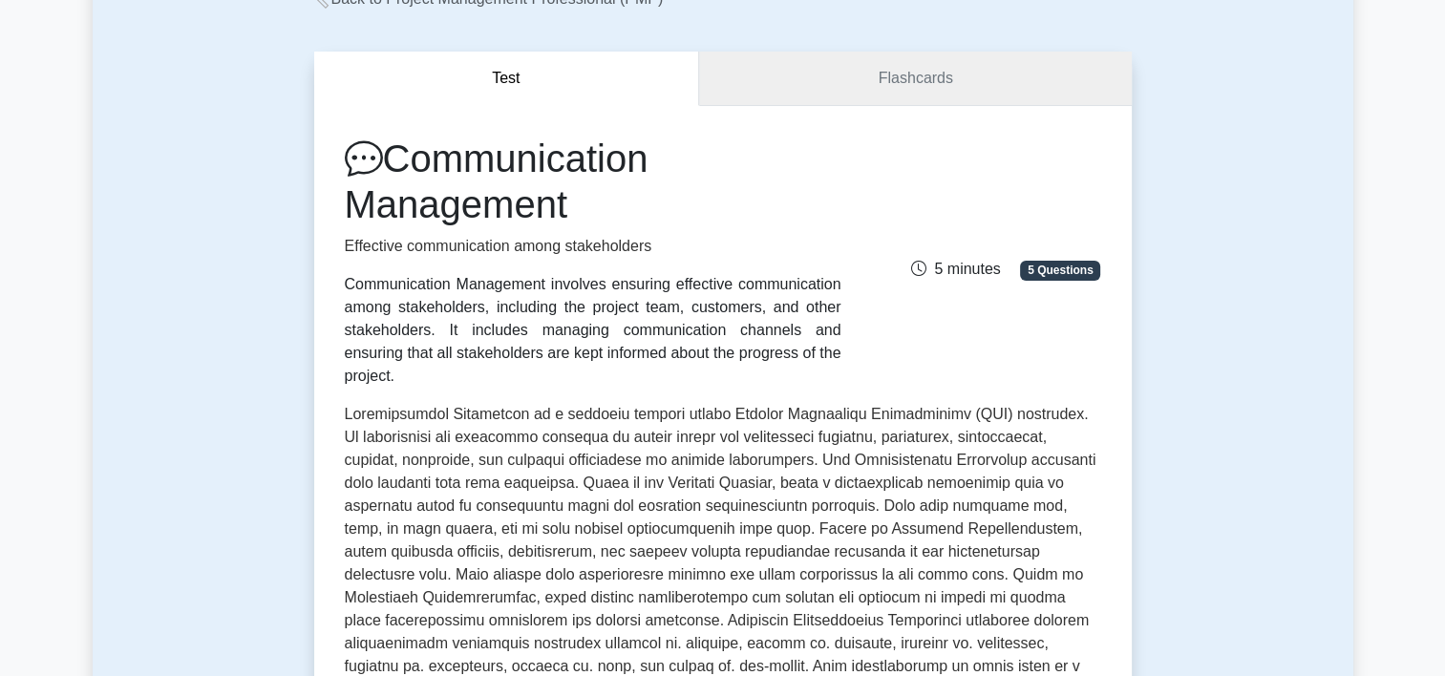
click at [844, 77] on link "Flashcards" at bounding box center [915, 79] width 432 height 54
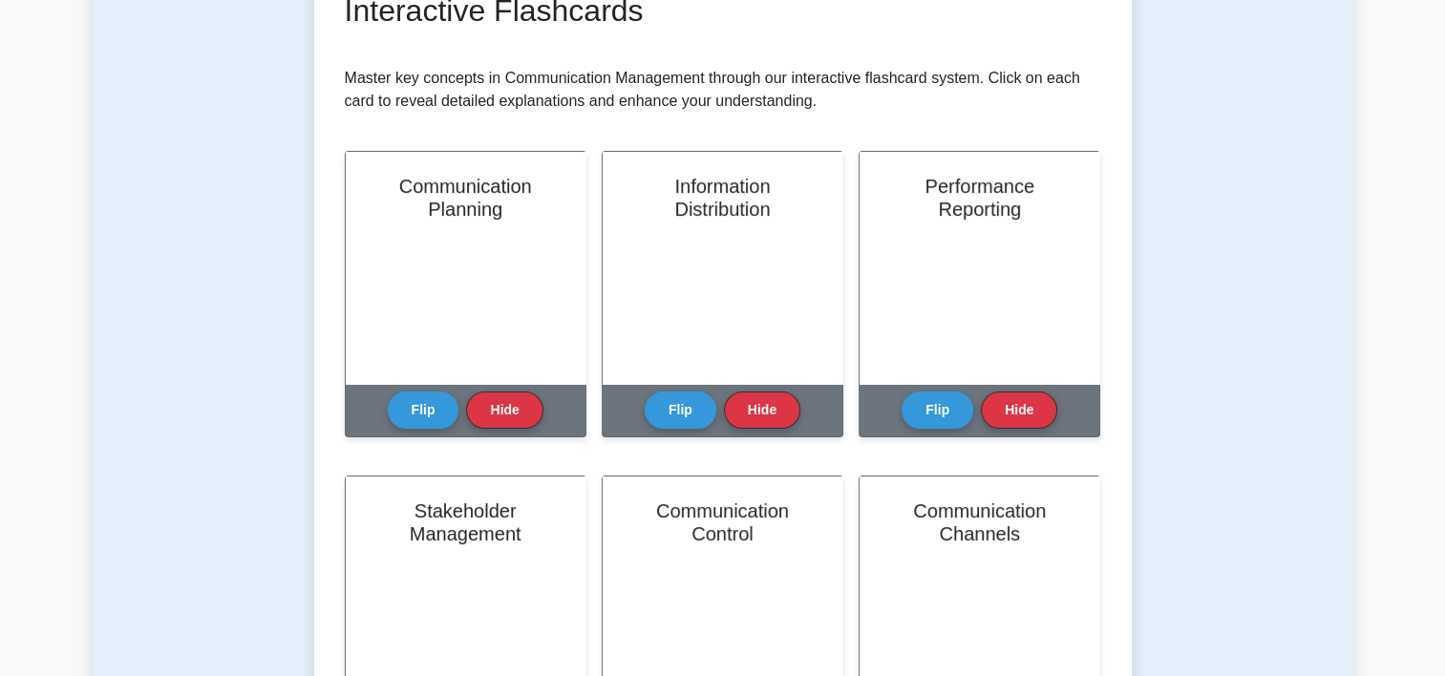
scroll to position [339, 0]
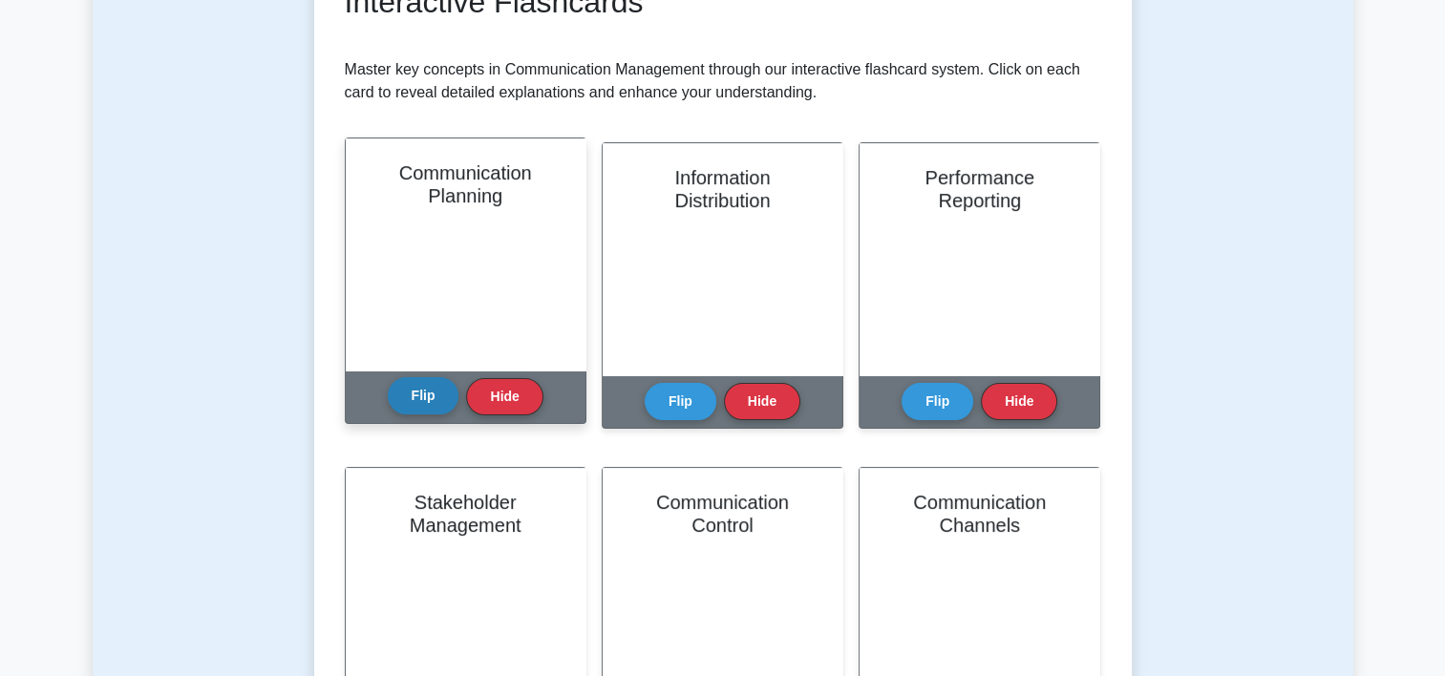
click at [419, 402] on button "Flip" at bounding box center [424, 395] width 72 height 37
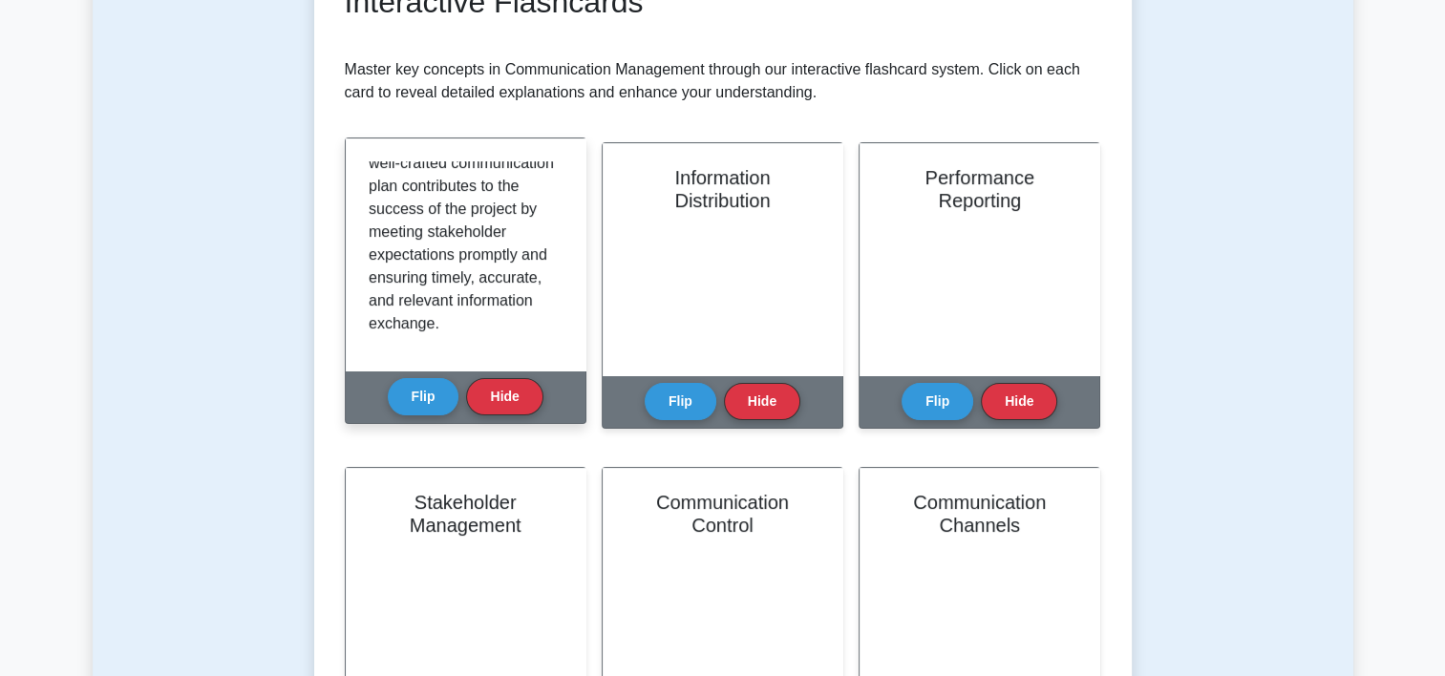
scroll to position [585, 0]
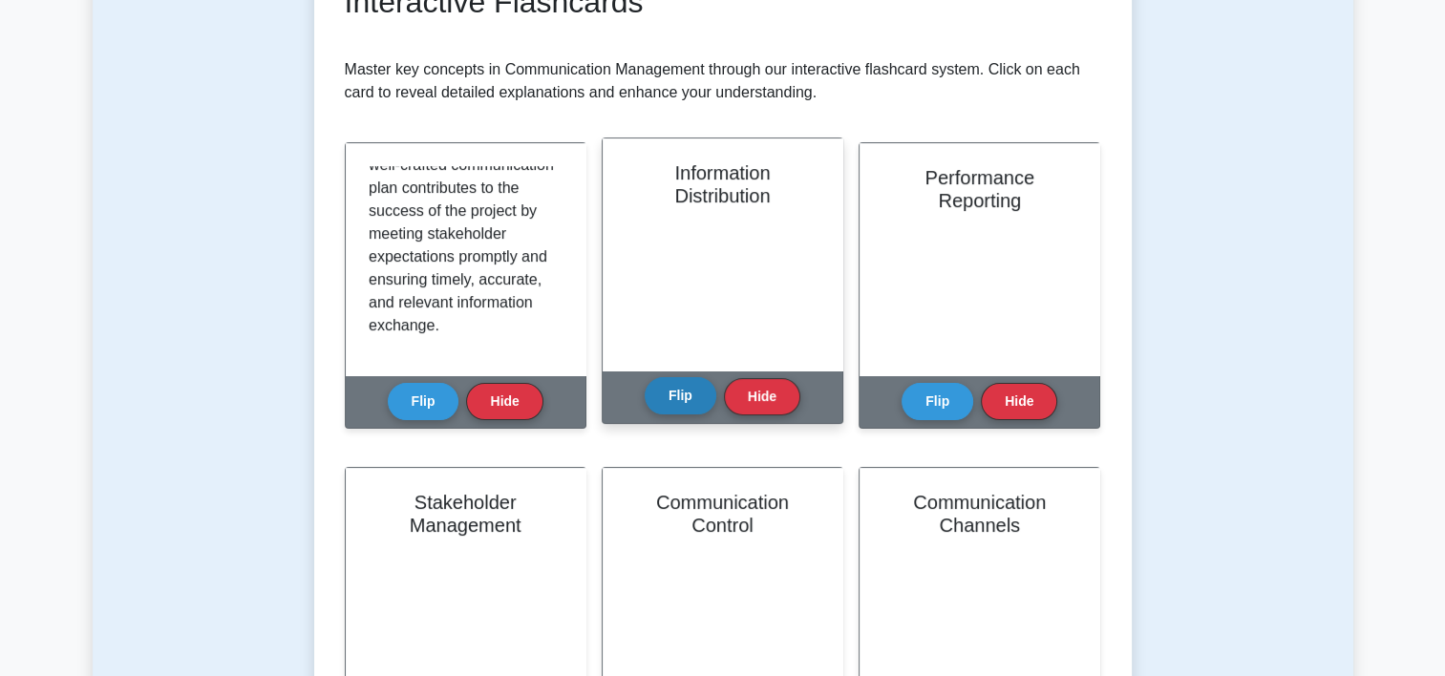
click at [697, 396] on button "Flip" at bounding box center [681, 395] width 72 height 37
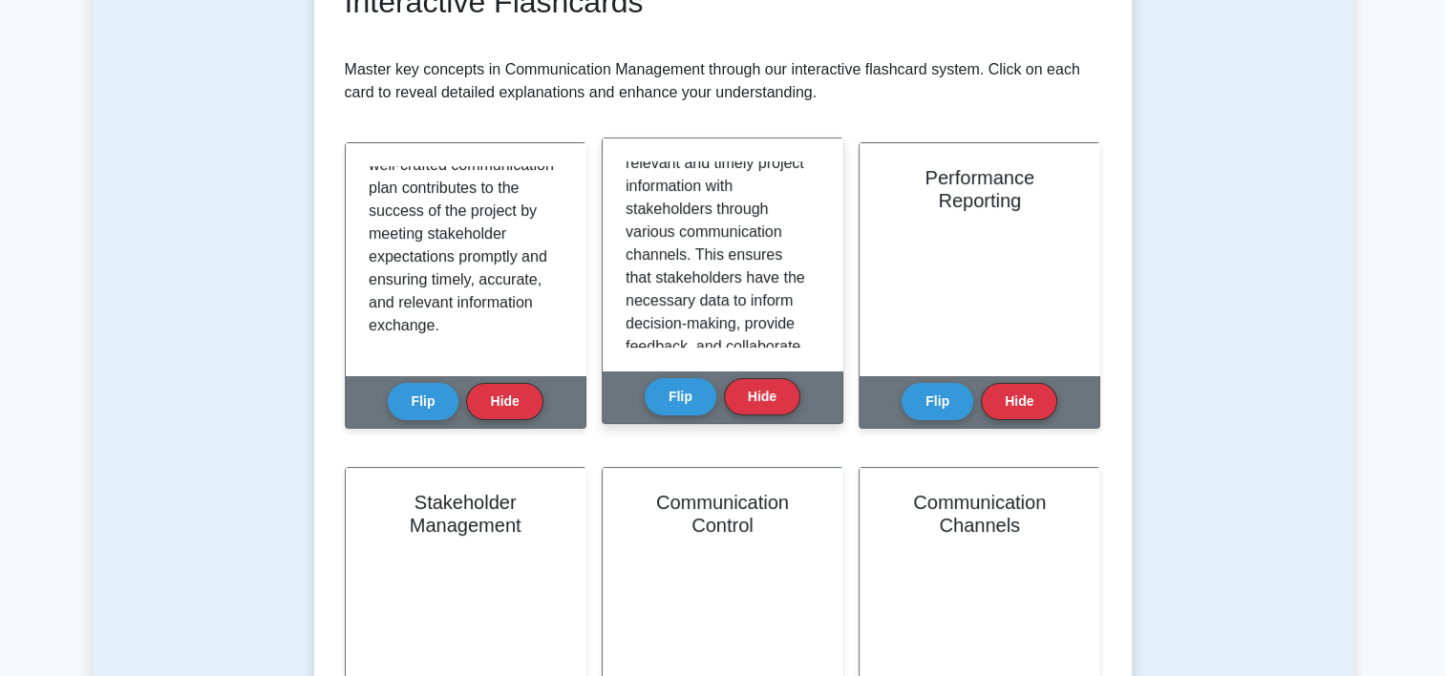
scroll to position [64, 0]
